Goal: Information Seeking & Learning: Learn about a topic

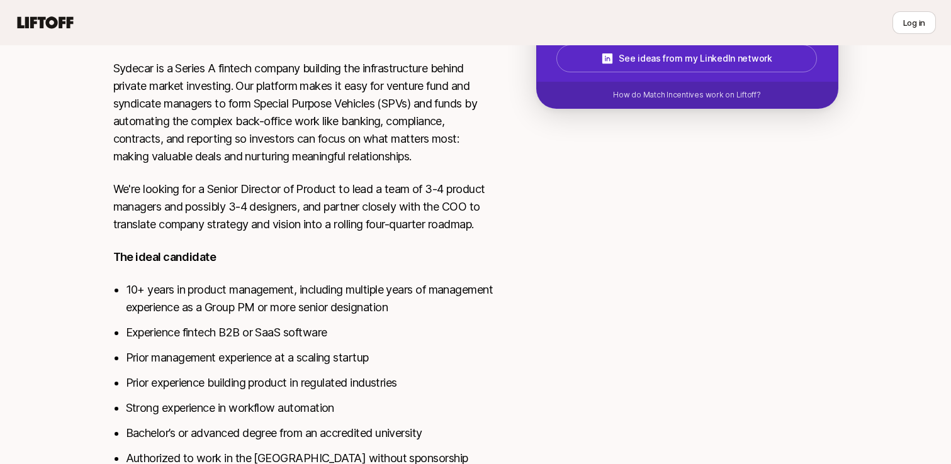
scroll to position [280, 0]
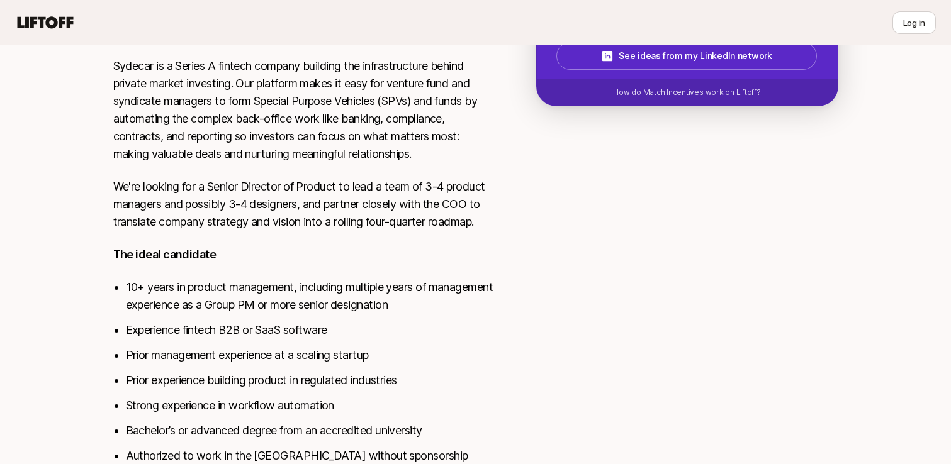
click at [59, 320] on div "Shriram Bhashyam , Nik Talreja and Adam Hill are looking for Senior Director of…" at bounding box center [475, 166] width 951 height 740
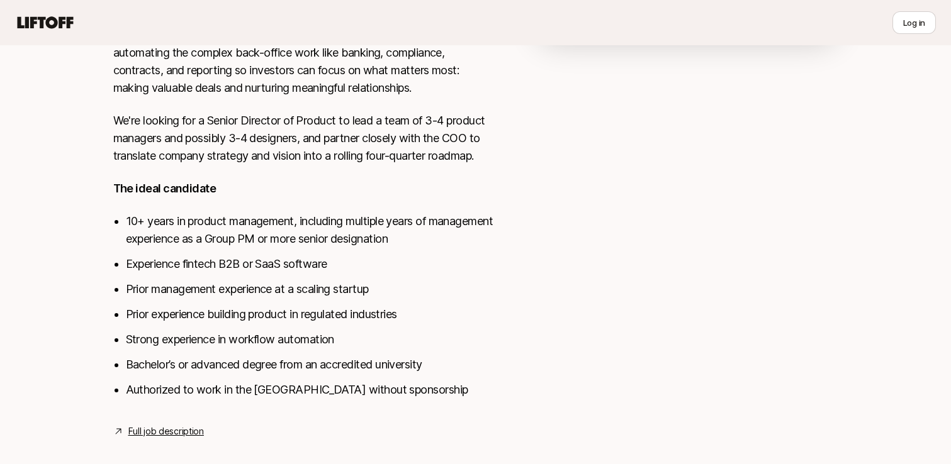
scroll to position [361, 0]
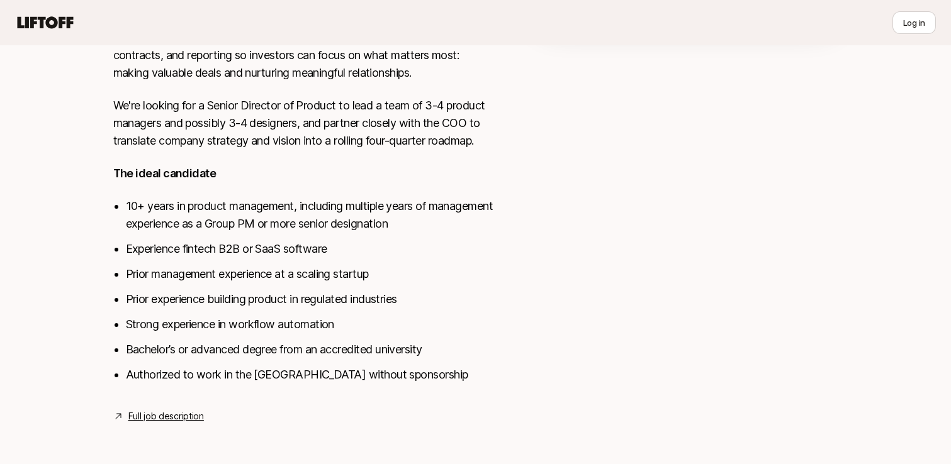
click at [92, 340] on div "Shriram Bhashyam , Nik Talreja and Adam Hill are looking for Senior Director of…" at bounding box center [475, 84] width 951 height 740
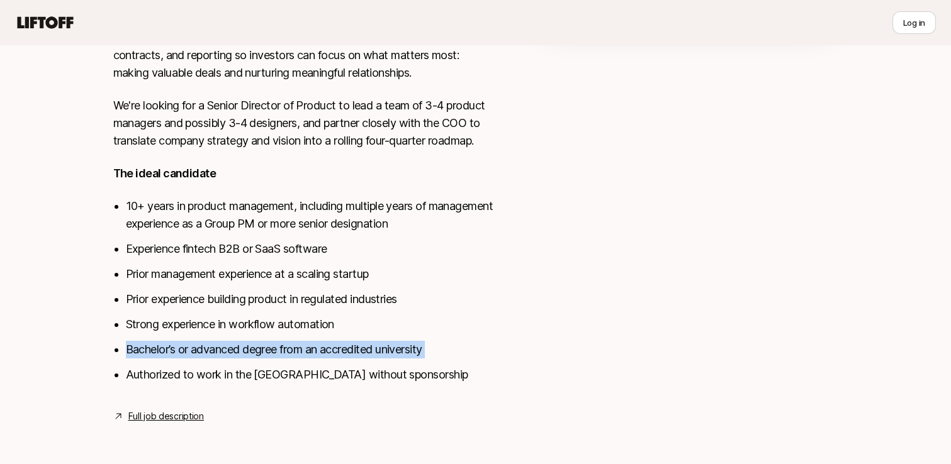
click at [92, 340] on div "Shriram Bhashyam , Nik Talreja and Adam Hill are looking for Senior Director of…" at bounding box center [475, 84] width 951 height 740
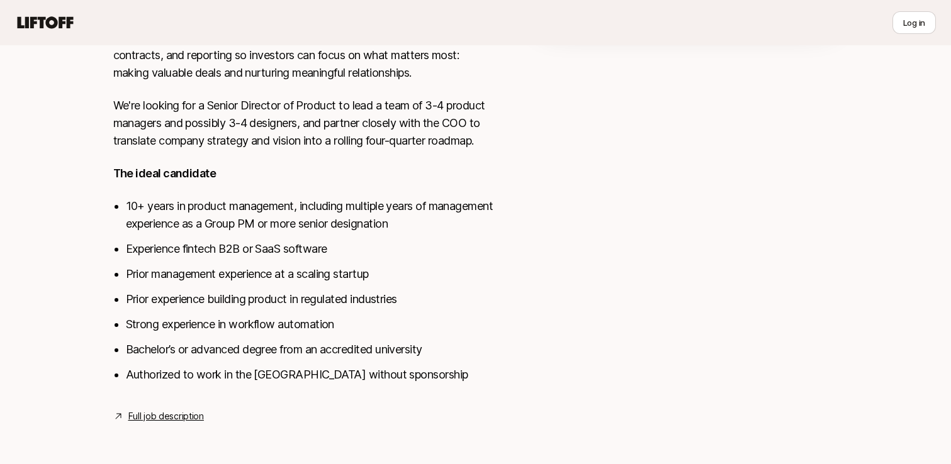
click at [92, 340] on div "Shriram Bhashyam , Nik Talreja and Adam Hill are looking for Senior Director of…" at bounding box center [475, 84] width 951 height 740
